Goal: Task Accomplishment & Management: Use online tool/utility

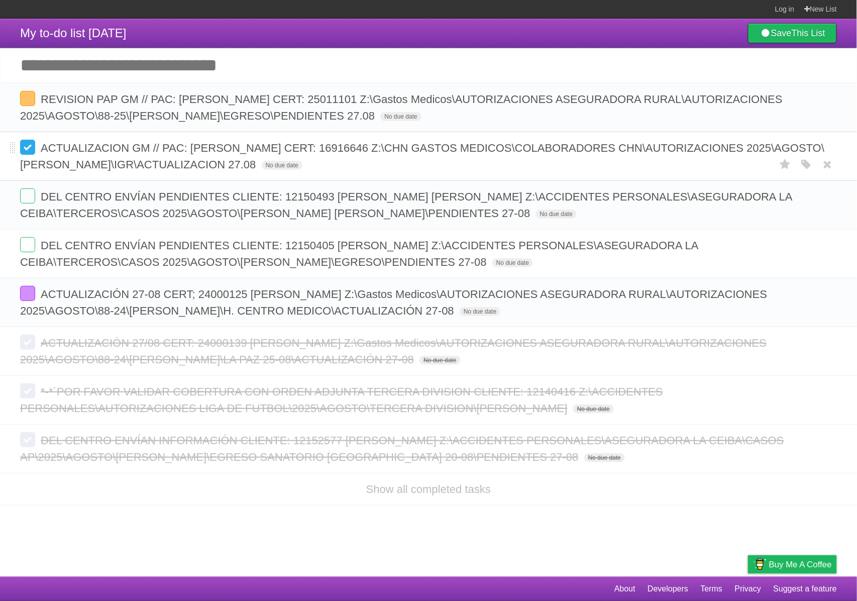
click at [25, 155] on label at bounding box center [27, 147] width 15 height 15
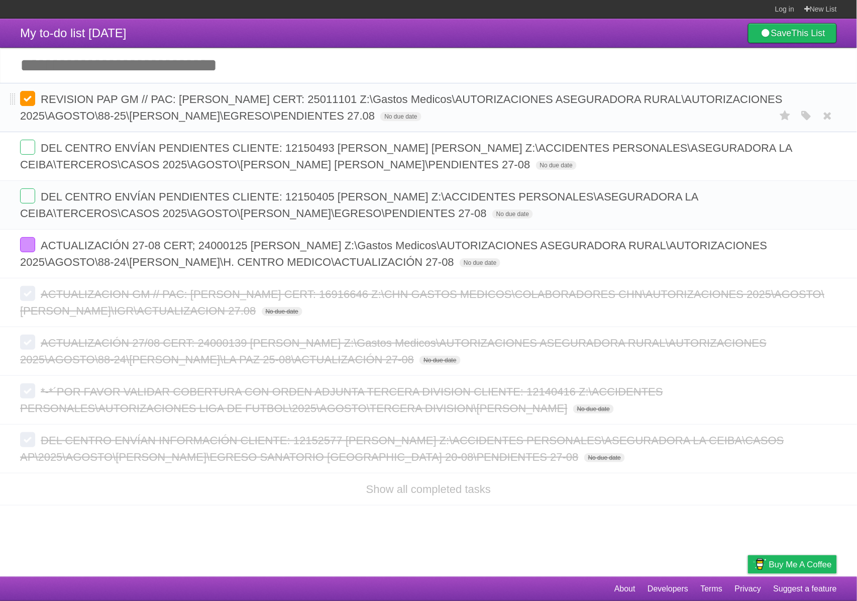
click at [32, 99] on label at bounding box center [27, 98] width 15 height 15
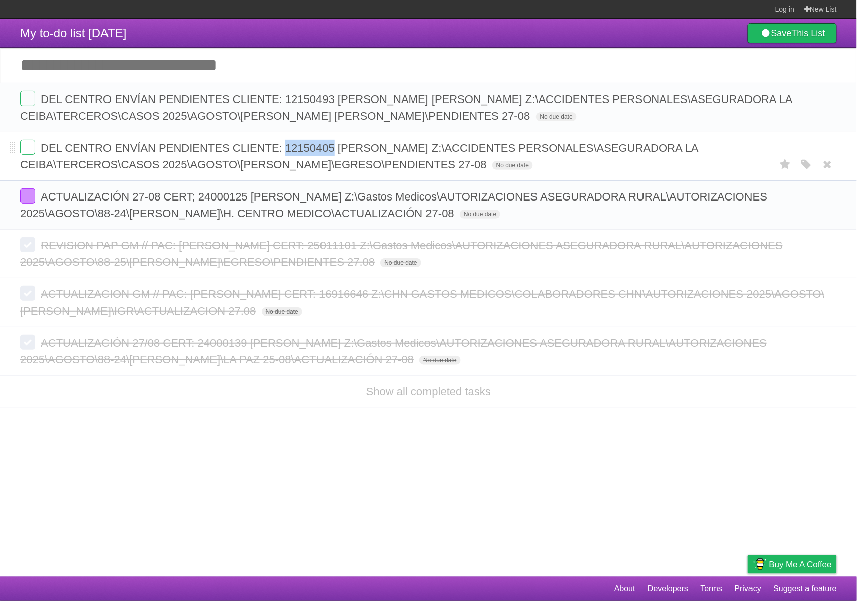
copy span "12150405"
drag, startPoint x: 286, startPoint y: 151, endPoint x: 334, endPoint y: 149, distance: 47.7
click at [334, 149] on span "DEL CENTRO ENVÍAN PENDIENTES CLIENTE: 12150405 [PERSON_NAME] Z:\ACCIDENTES PERS…" at bounding box center [359, 156] width 678 height 29
click at [800, 168] on icon "button" at bounding box center [806, 164] width 14 height 13
click at [725, 169] on label "Blue" at bounding box center [721, 164] width 11 height 11
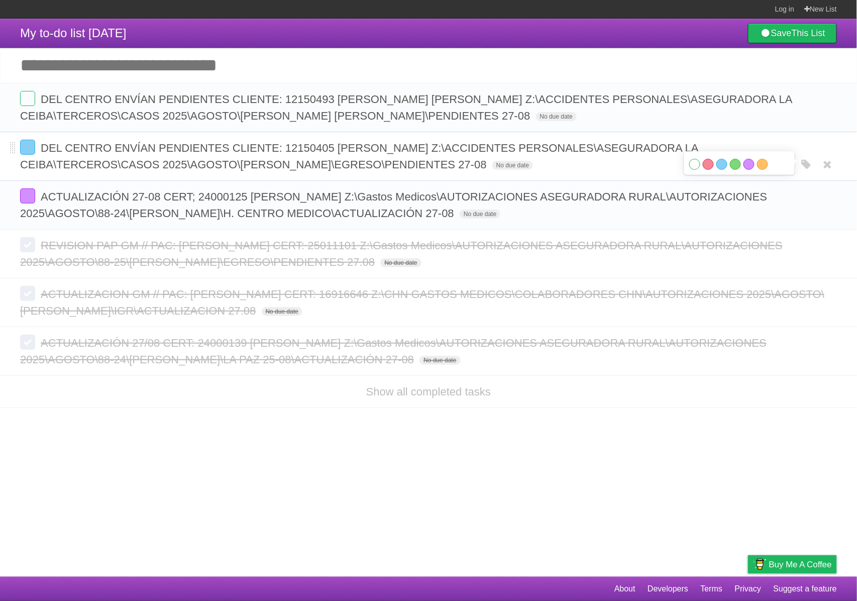
copy span "Z:\ACCIDENTES PERSONALES\ASEGURADORA LA CEIBA\TERCEROS\CASOS 2025\AGOSTO\[PERSO…"
drag, startPoint x: 589, startPoint y: 169, endPoint x: 537, endPoint y: 145, distance: 57.7
click at [537, 145] on span "DEL CENTRO ENVÍAN PENDIENTES CLIENTE: 12150405 [PERSON_NAME] Z:\ACCIDENTES PERS…" at bounding box center [359, 156] width 678 height 29
